Goal: Information Seeking & Learning: Check status

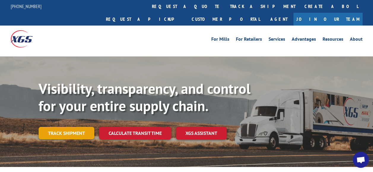
scroll to position [0, 12]
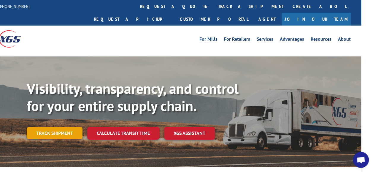
click at [63, 127] on link "Track shipment" at bounding box center [55, 133] width 56 height 12
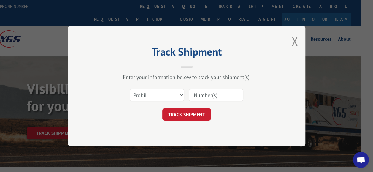
click at [215, 98] on input at bounding box center [216, 95] width 55 height 12
type input "17591939"
click at [196, 116] on button "TRACK SHIPMENT" at bounding box center [186, 114] width 49 height 12
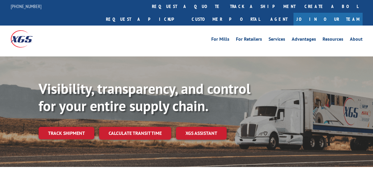
scroll to position [0, 12]
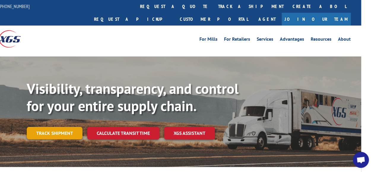
click at [58, 127] on link "Track shipment" at bounding box center [55, 133] width 56 height 12
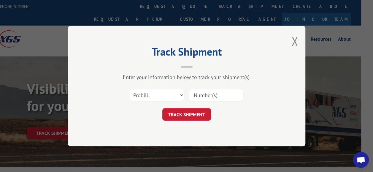
click at [211, 99] on input at bounding box center [216, 95] width 55 height 12
type input "17591939"
click at [200, 117] on button "TRACK SHIPMENT" at bounding box center [186, 114] width 49 height 12
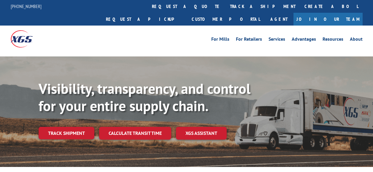
scroll to position [0, 12]
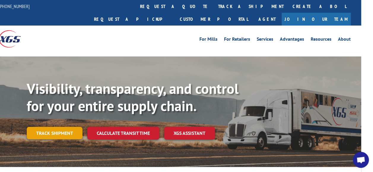
click at [75, 127] on link "Track shipment" at bounding box center [55, 133] width 56 height 12
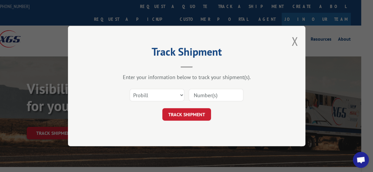
click at [225, 89] on input at bounding box center [216, 95] width 55 height 12
type input "17591939"
click at [190, 114] on button "TRACK SHIPMENT" at bounding box center [186, 114] width 49 height 12
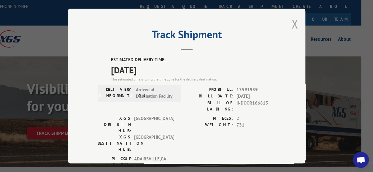
click at [292, 20] on button "Close modal" at bounding box center [294, 24] width 7 height 16
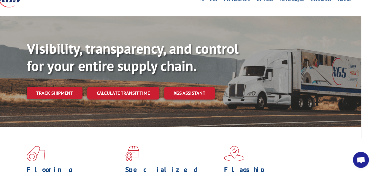
scroll to position [39, 12]
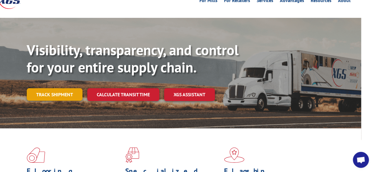
click at [66, 88] on link "Track shipment" at bounding box center [55, 94] width 56 height 12
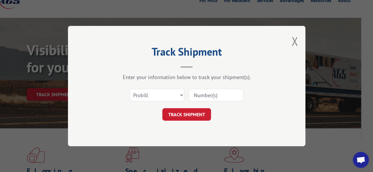
click at [195, 91] on input at bounding box center [216, 95] width 55 height 12
type input "17591939"
click at [203, 115] on button "TRACK SHIPMENT" at bounding box center [186, 114] width 49 height 12
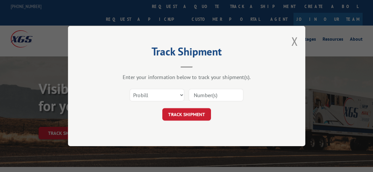
scroll to position [39, 12]
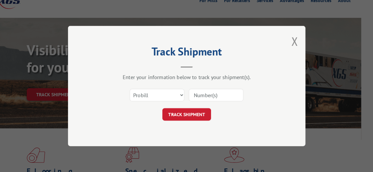
click at [220, 97] on input at bounding box center [216, 95] width 55 height 12
type input "17591939"
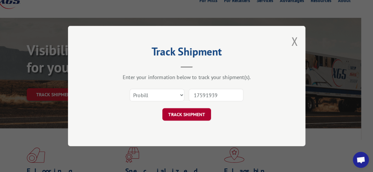
click at [201, 117] on button "TRACK SHIPMENT" at bounding box center [186, 114] width 49 height 12
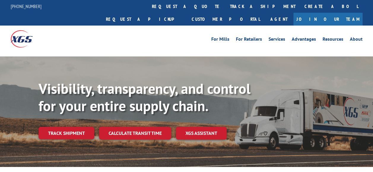
scroll to position [39, 12]
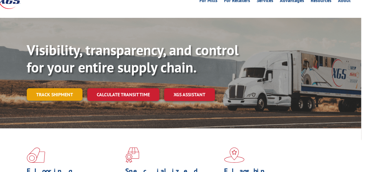
drag, startPoint x: 0, startPoint y: 0, endPoint x: 69, endPoint y: 84, distance: 108.8
click at [69, 88] on link "Track shipment" at bounding box center [55, 94] width 56 height 12
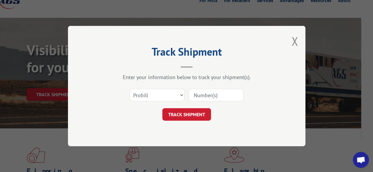
click at [207, 97] on input at bounding box center [216, 95] width 55 height 12
type input "17591939"
click at [190, 109] on button "TRACK SHIPMENT" at bounding box center [186, 114] width 49 height 12
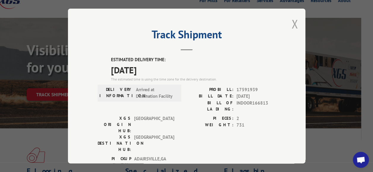
click at [291, 22] on button "Close modal" at bounding box center [294, 24] width 7 height 16
